Goal: Task Accomplishment & Management: Complete application form

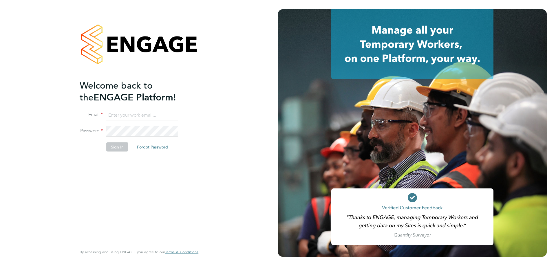
type input "[PERSON_NAME][EMAIL_ADDRESS][DOMAIN_NAME]"
click at [120, 148] on button "Sign In" at bounding box center [117, 146] width 22 height 9
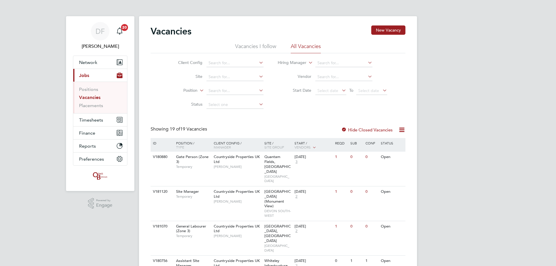
click at [282, 108] on div "Client Config Site Position Status Hiring Manager Vendor Start Date Select date…" at bounding box center [278, 82] width 255 height 59
click at [94, 122] on span "Timesheets" at bounding box center [91, 120] width 24 height 6
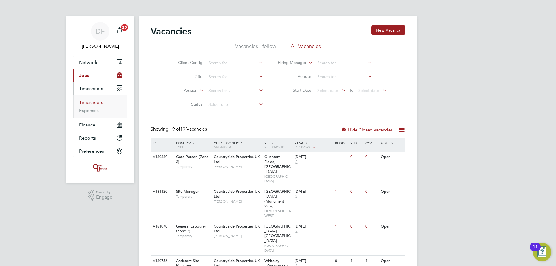
click at [94, 102] on link "Timesheets" at bounding box center [91, 103] width 24 height 6
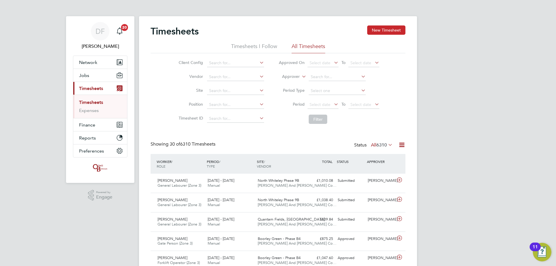
click at [388, 30] on button "New Timesheet" at bounding box center [386, 30] width 38 height 9
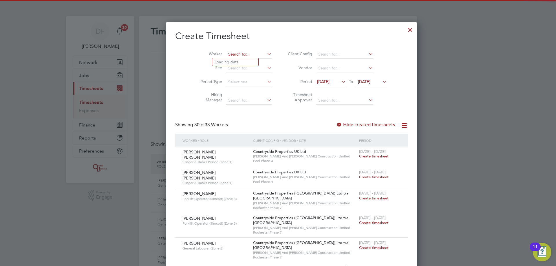
click at [230, 55] on input at bounding box center [248, 54] width 45 height 8
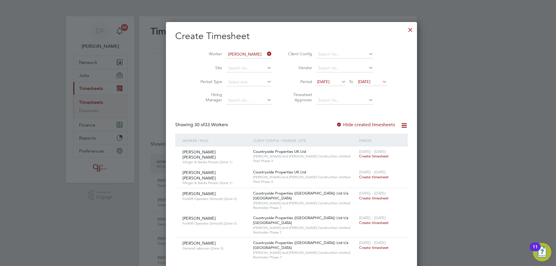
click at [232, 72] on li "[PERSON_NAME]" at bounding box center [248, 70] width 72 height 8
type input "[PERSON_NAME]"
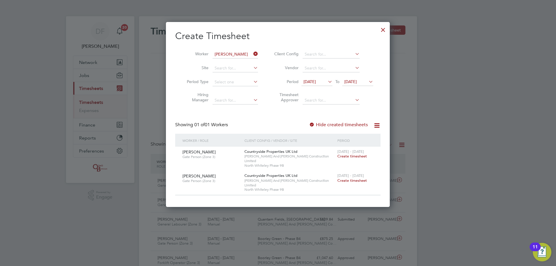
click at [351, 178] on span "Create timesheet" at bounding box center [353, 180] width 30 height 5
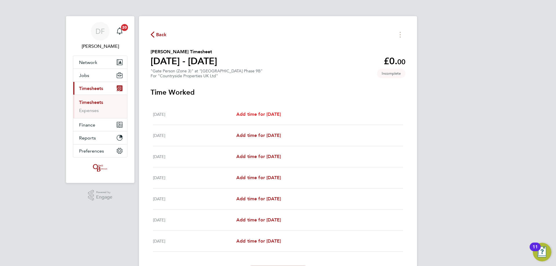
click at [258, 115] on span "Add time for [DATE]" at bounding box center [258, 115] width 45 height 6
select select "30"
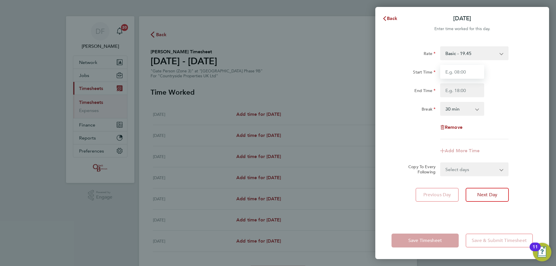
click at [462, 71] on input "Start Time" at bounding box center [462, 72] width 44 height 14
click at [460, 70] on input "Start Time" at bounding box center [462, 72] width 44 height 14
type input "07:30"
type input "17:00"
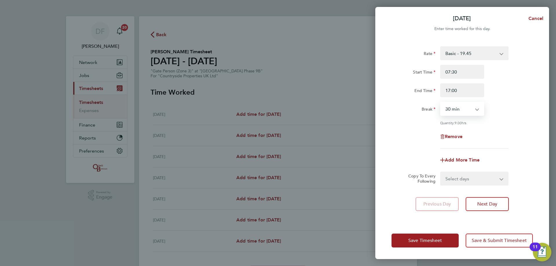
click at [503, 134] on div "Remove" at bounding box center [462, 137] width 146 height 14
click at [480, 180] on select "Select days Day Weekday (Mon-Fri) Weekend (Sat-Sun) [DATE] [DATE] [DATE] [DATE]…" at bounding box center [471, 178] width 61 height 13
select select "WEEKDAY"
click at [441, 172] on select "Select days Day Weekday (Mon-Fri) Weekend (Sat-Sun) [DATE] [DATE] [DATE] [DATE]…" at bounding box center [471, 178] width 61 height 13
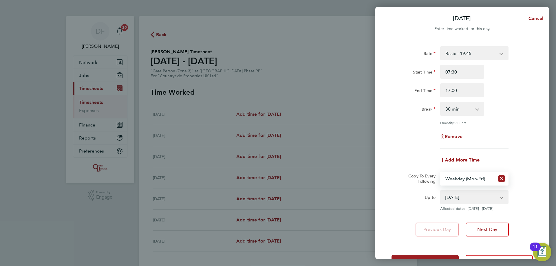
click at [480, 195] on select "[DATE] [DATE] [DATE] [DATE] [DATE] [DATE]" at bounding box center [471, 197] width 60 height 13
select select "[DATE]"
click at [441, 191] on select "[DATE] [DATE] [DATE] [DATE] [DATE] [DATE]" at bounding box center [471, 197] width 60 height 13
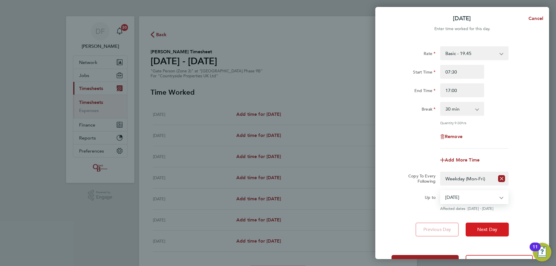
click at [487, 228] on span "Next Day" at bounding box center [488, 230] width 20 height 6
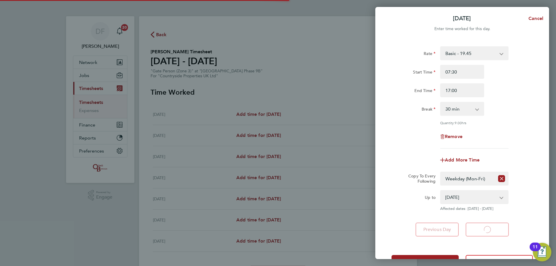
select select "30"
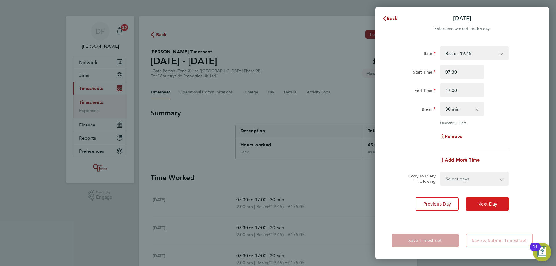
drag, startPoint x: 480, startPoint y: 194, endPoint x: 479, endPoint y: 200, distance: 6.3
click at [480, 195] on div "Rate Basic - 19.45 Start Time 07:30 End Time 17:00 Break 0 min 15 min 30 min 45…" at bounding box center [463, 130] width 174 height 183
click at [479, 203] on span "Next Day" at bounding box center [488, 204] width 20 height 6
select select "30"
click at [479, 203] on span "Next Day" at bounding box center [488, 204] width 20 height 6
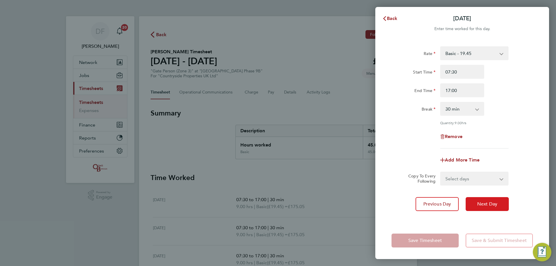
select select "30"
click at [480, 202] on span "Next Day" at bounding box center [488, 204] width 20 height 6
select select "30"
click at [480, 202] on span "Next Day" at bounding box center [488, 204] width 20 height 6
select select "30"
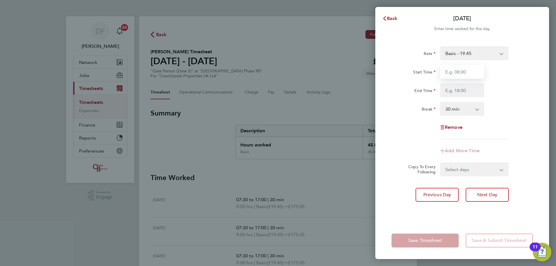
click at [464, 74] on input "Start Time" at bounding box center [462, 72] width 44 height 14
type input "08:00"
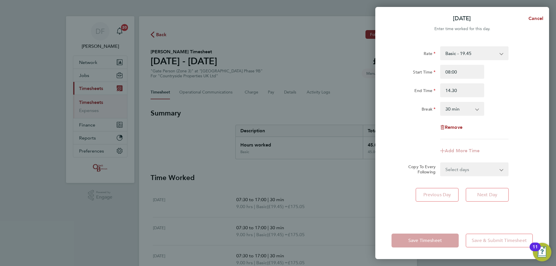
type input "14:30"
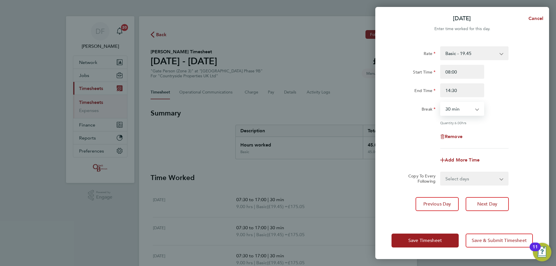
click at [501, 130] on div "Remove" at bounding box center [462, 137] width 146 height 14
click at [438, 239] on span "Save Timesheet" at bounding box center [426, 241] width 34 height 6
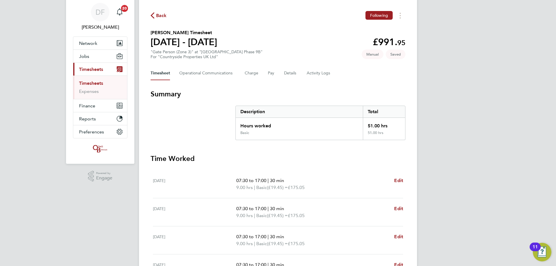
scroll to position [164, 0]
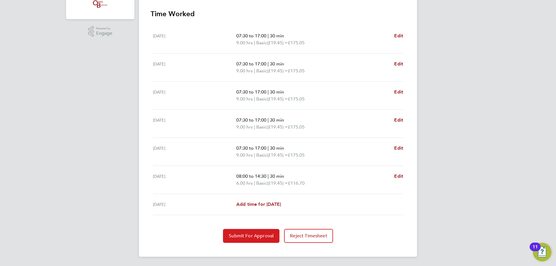
click at [252, 236] on span "Submit For Approval" at bounding box center [251, 236] width 45 height 6
